Goal: Navigation & Orientation: Find specific page/section

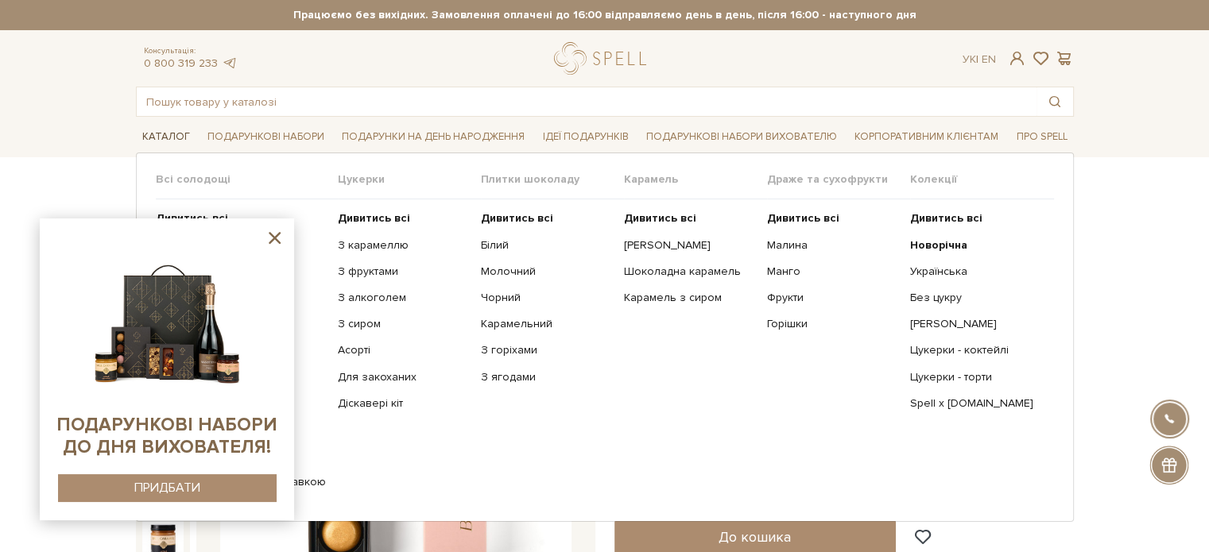
click at [160, 133] on link "Каталог" at bounding box center [166, 137] width 60 height 25
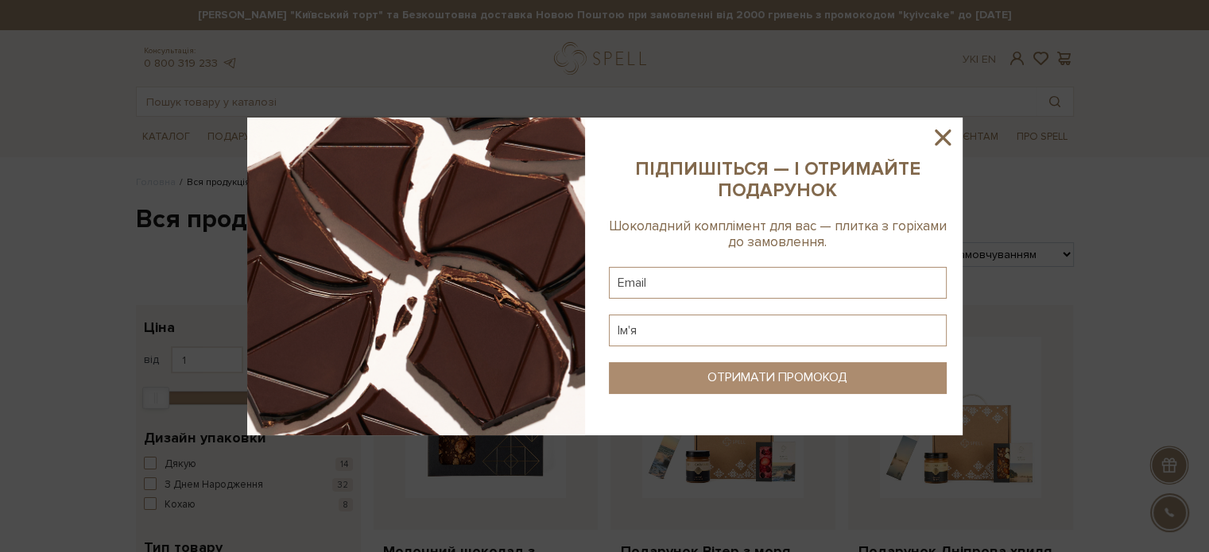
click at [944, 127] on icon at bounding box center [942, 137] width 27 height 27
